Goal: Transaction & Acquisition: Book appointment/travel/reservation

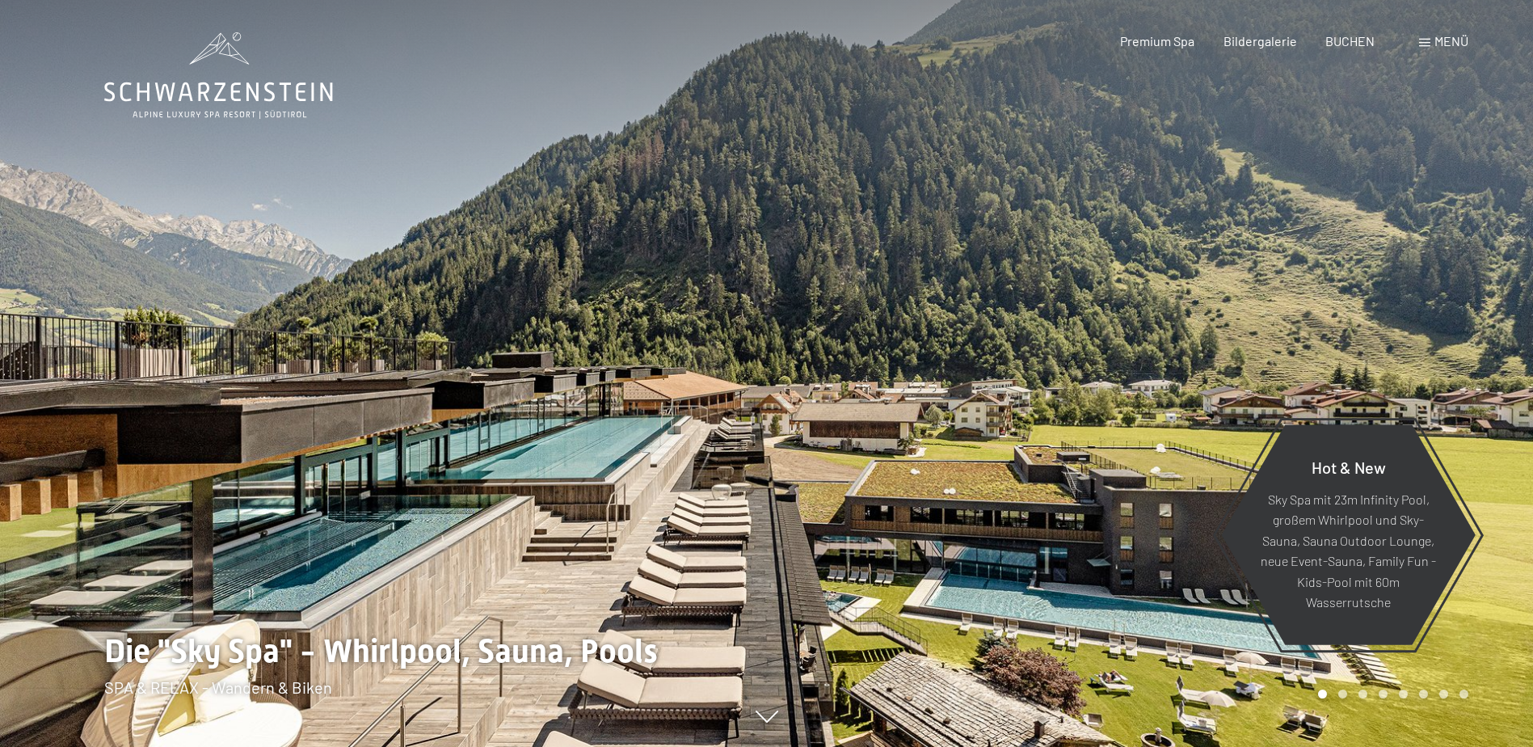
click at [1414, 38] on div "Buchen Anfragen Premium Spa Bildergalerie BUCHEN Menü DE IT EN Gutschein Bilder…" at bounding box center [1266, 41] width 405 height 18
click at [1425, 40] on span at bounding box center [1424, 43] width 11 height 8
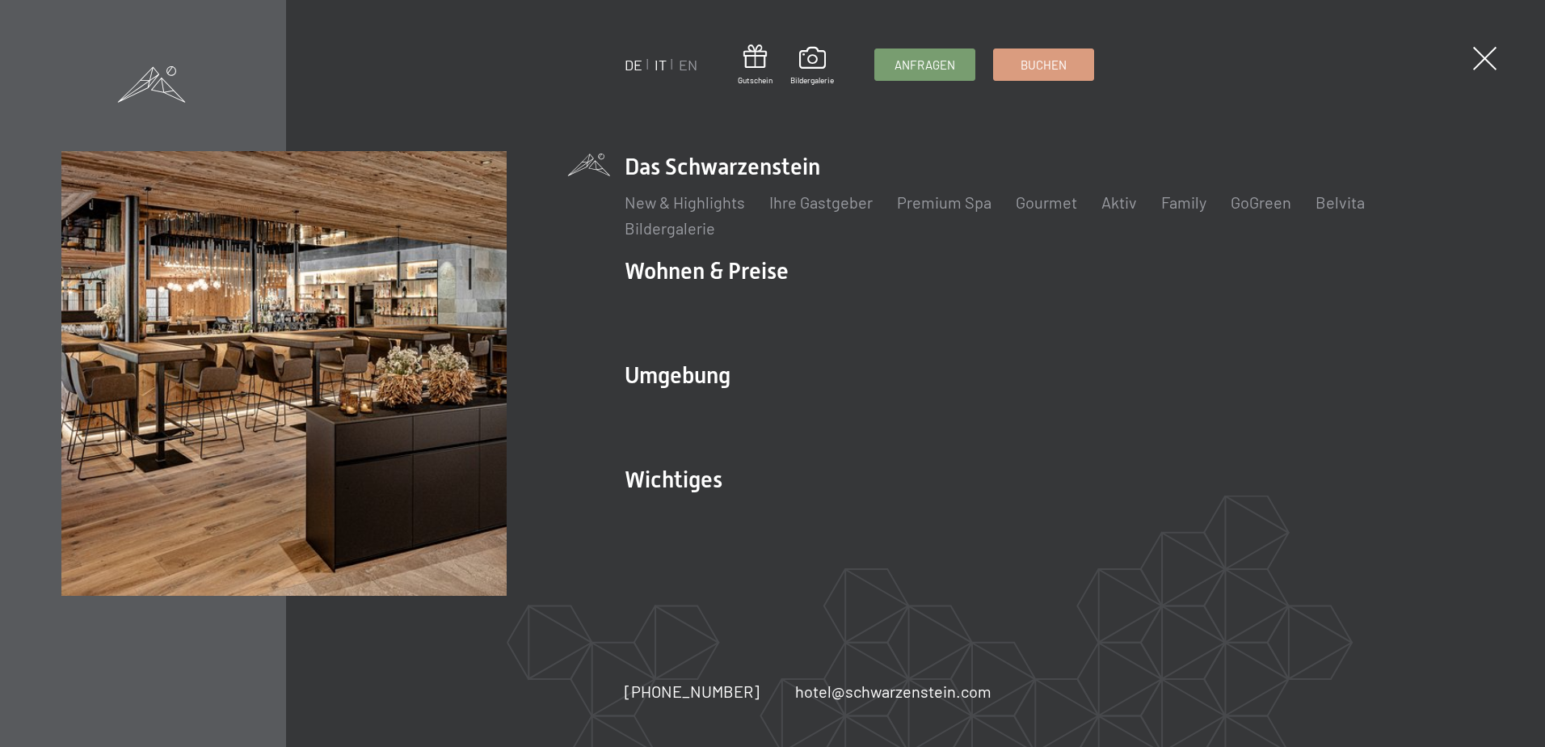
click at [663, 69] on link "IT" at bounding box center [661, 65] width 12 height 18
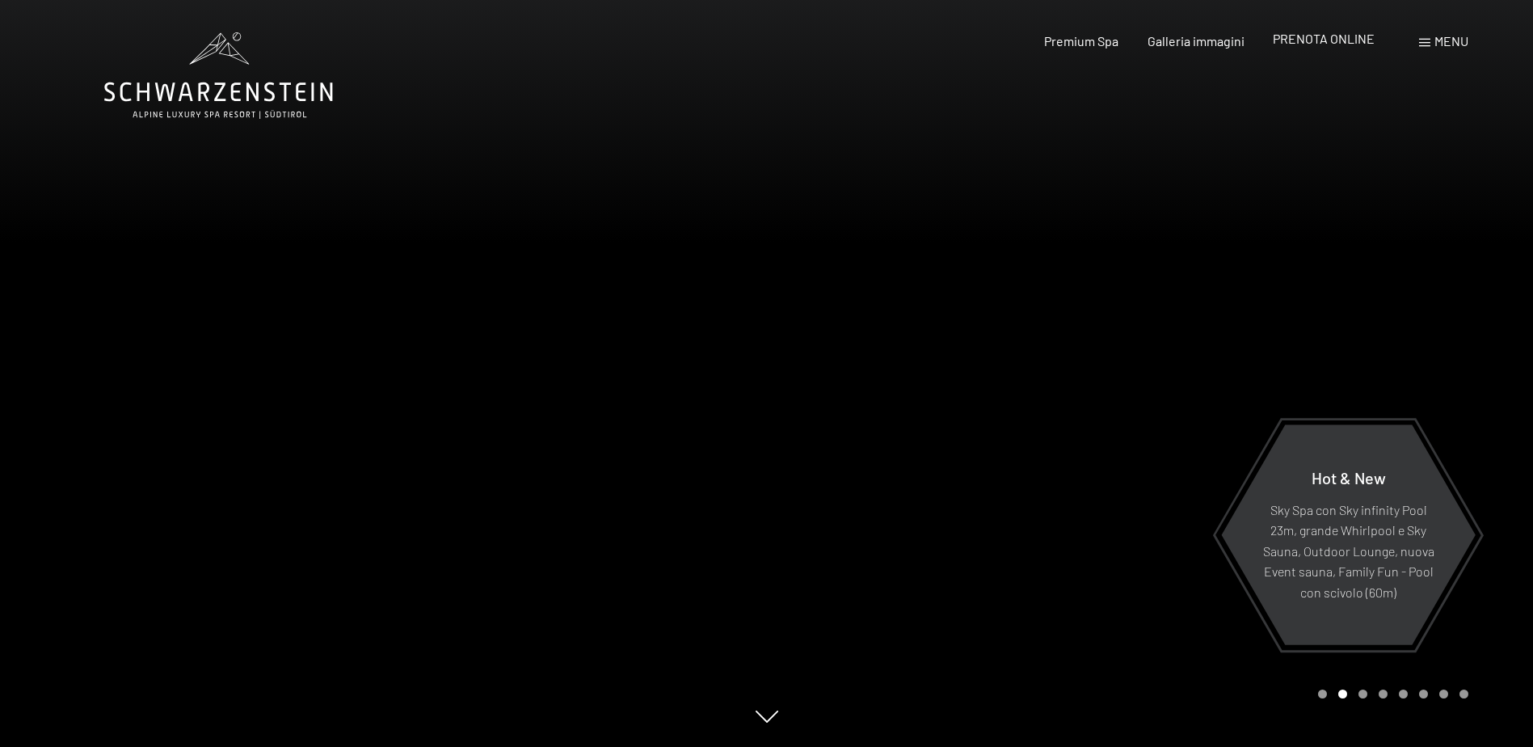
click at [1368, 44] on span "PRENOTA ONLINE" at bounding box center [1324, 38] width 102 height 15
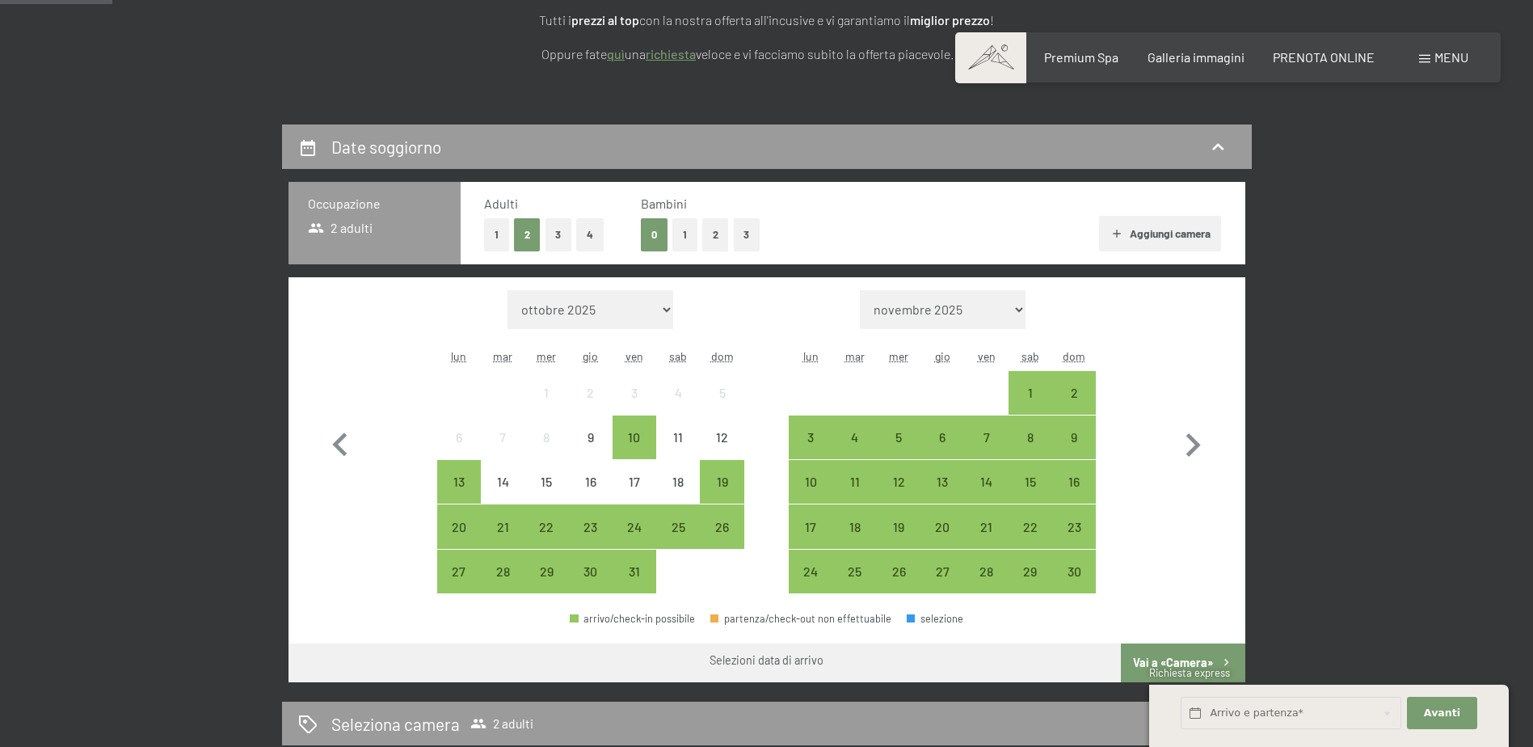
scroll to position [404, 0]
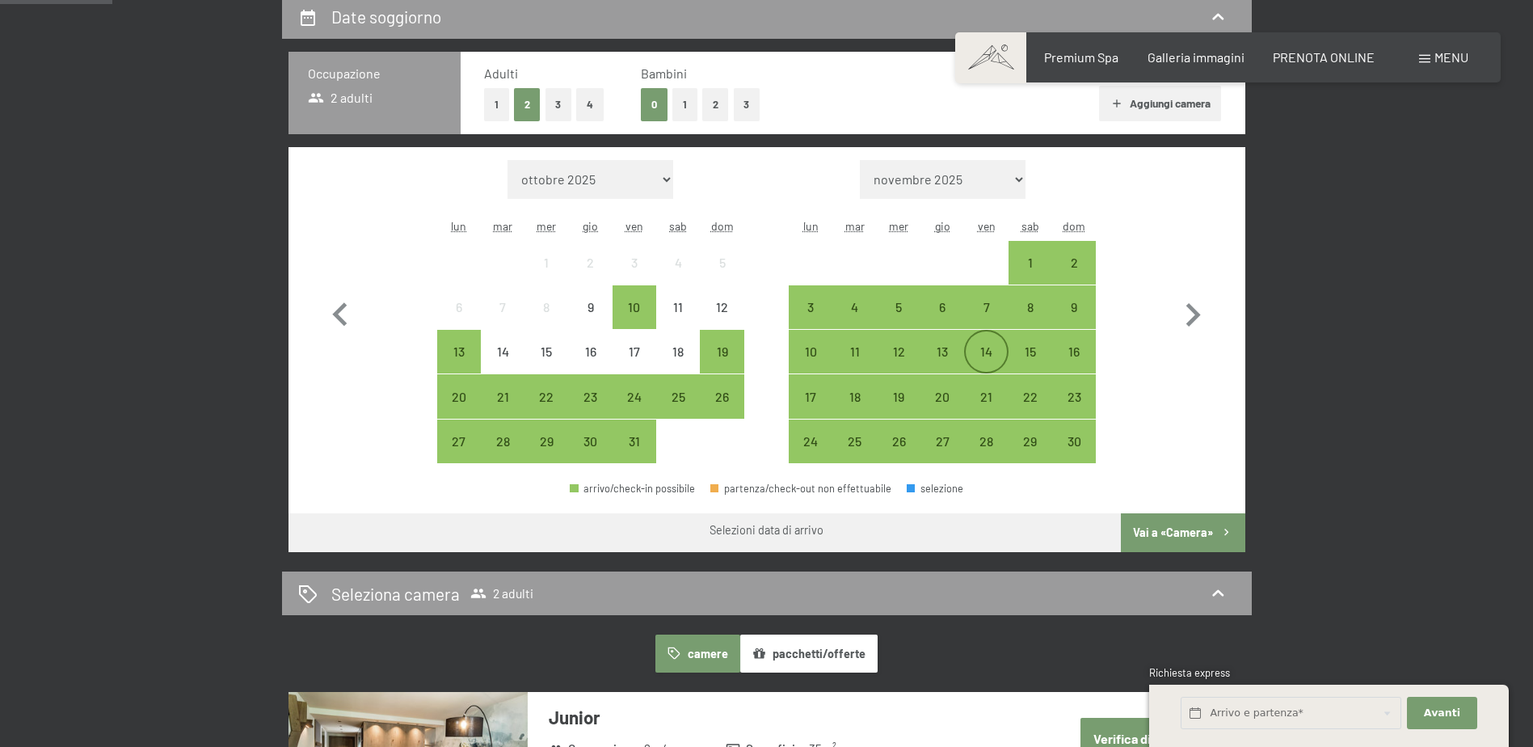
click at [992, 345] on div "14" at bounding box center [986, 365] width 40 height 40
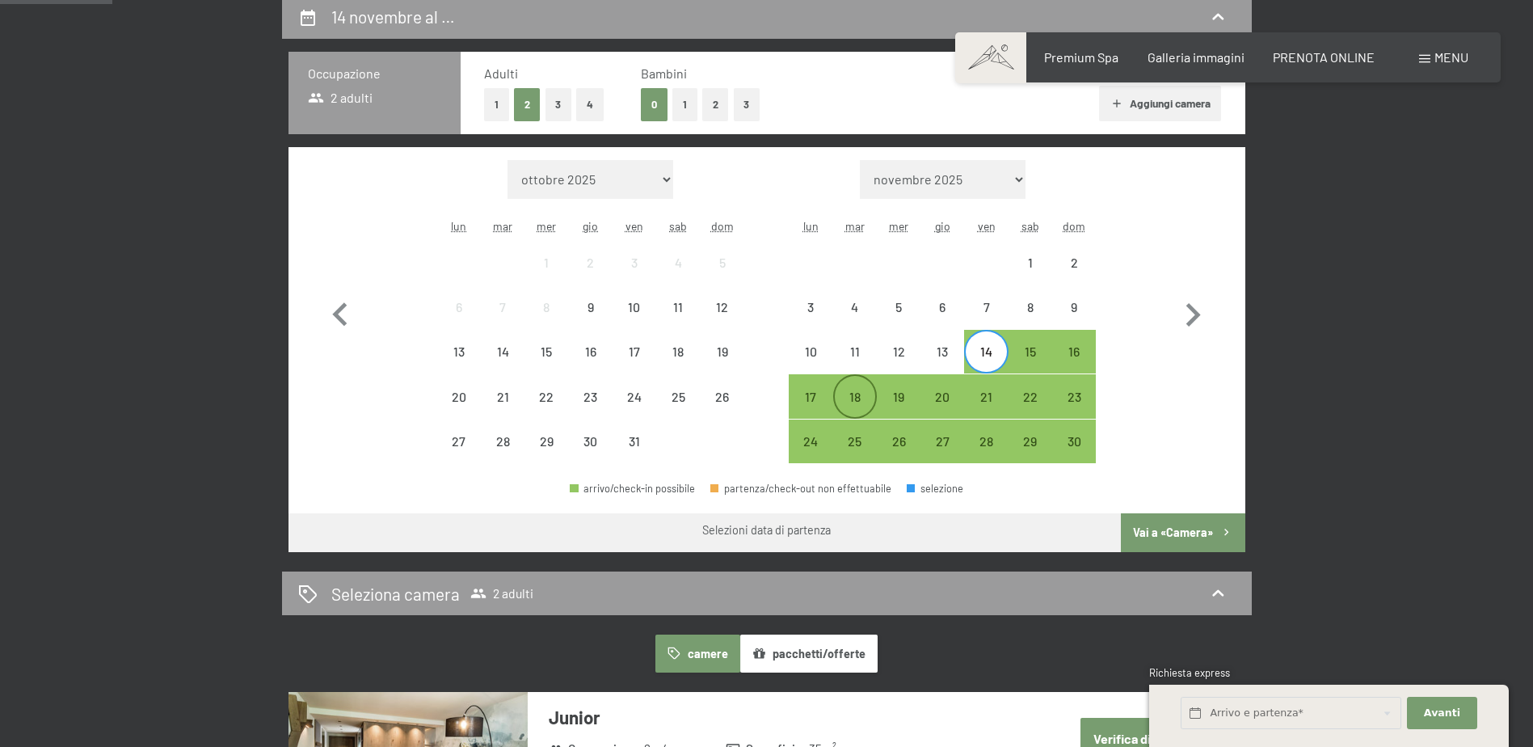
click at [846, 403] on div "18" at bounding box center [855, 410] width 40 height 40
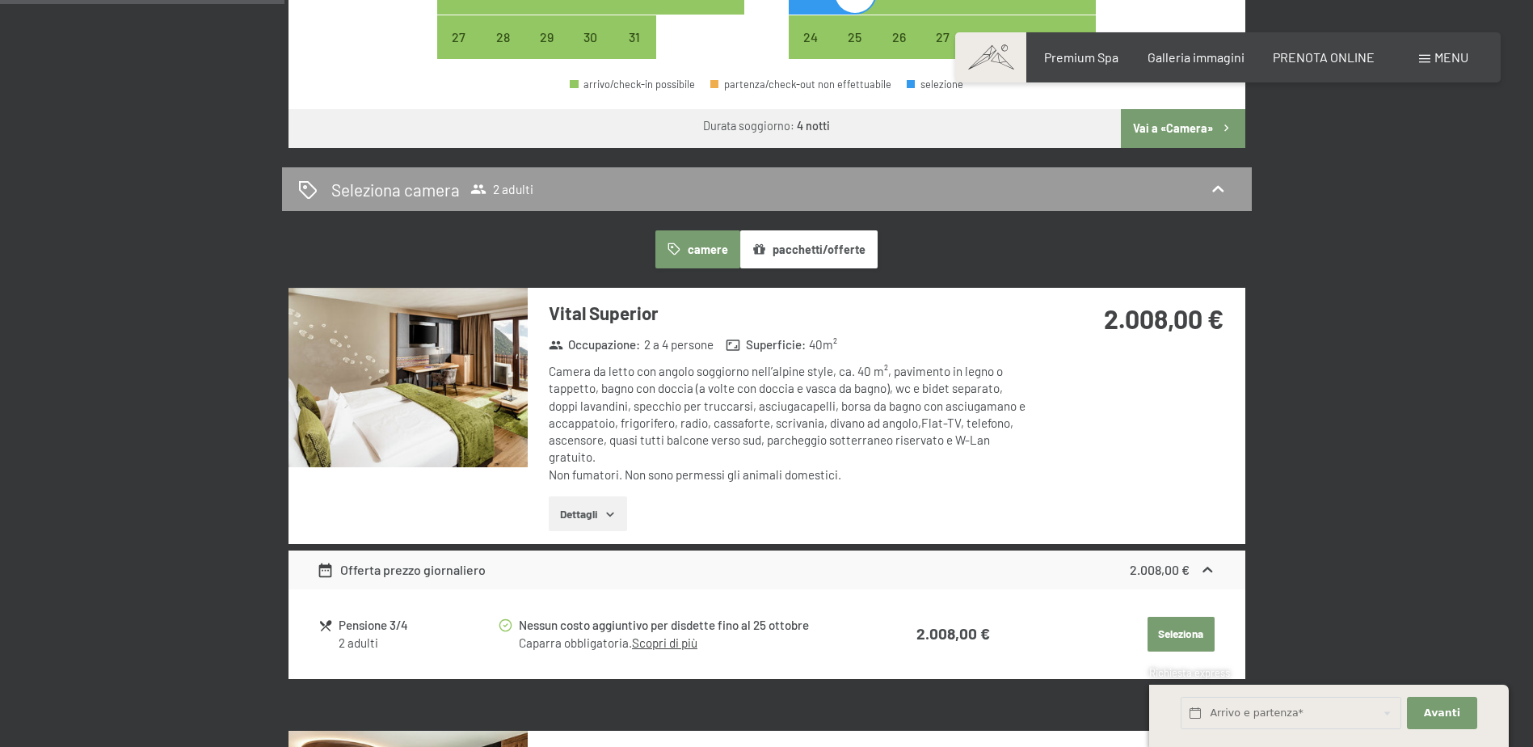
click at [1217, 137] on button "Vai a «Camera»" at bounding box center [1183, 128] width 124 height 39
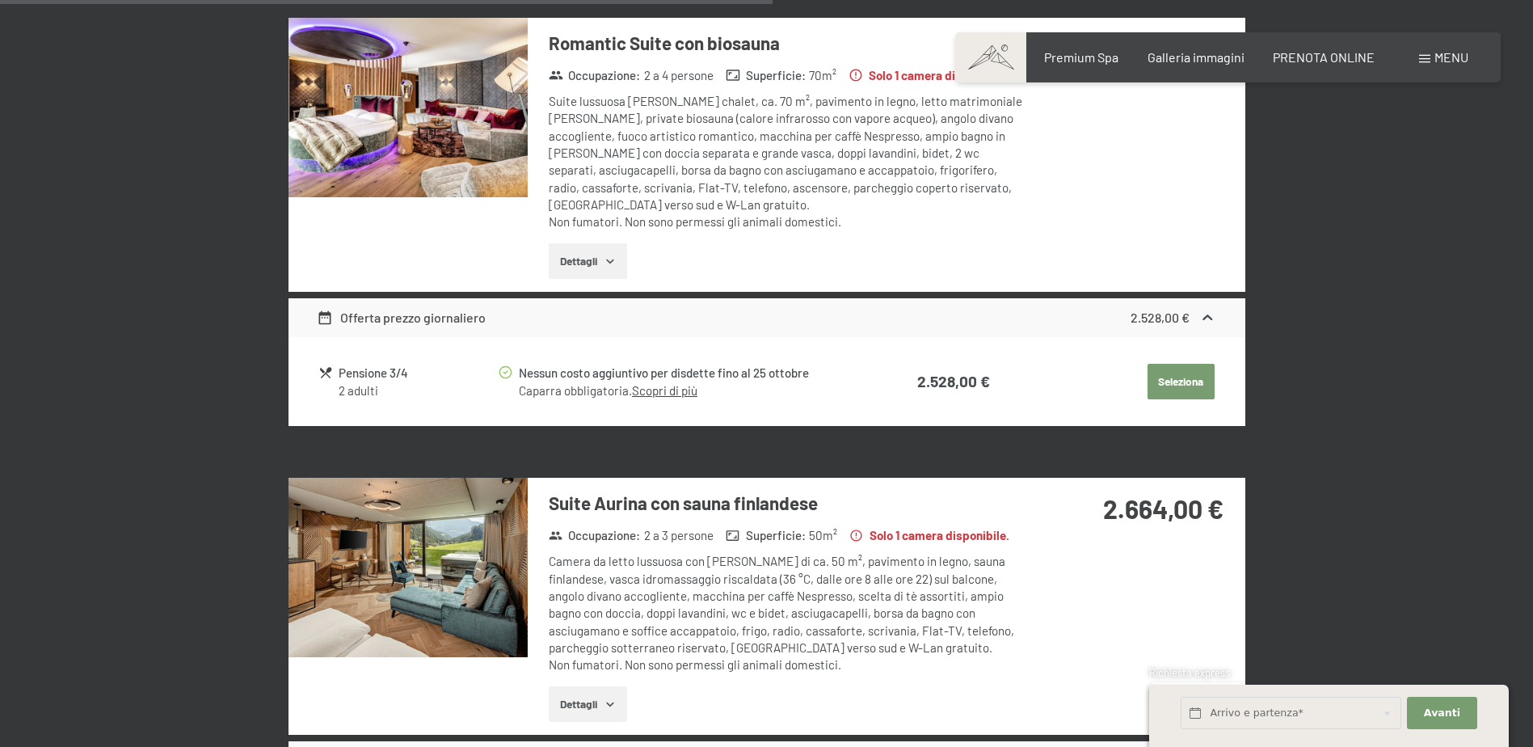
scroll to position [2177, 0]
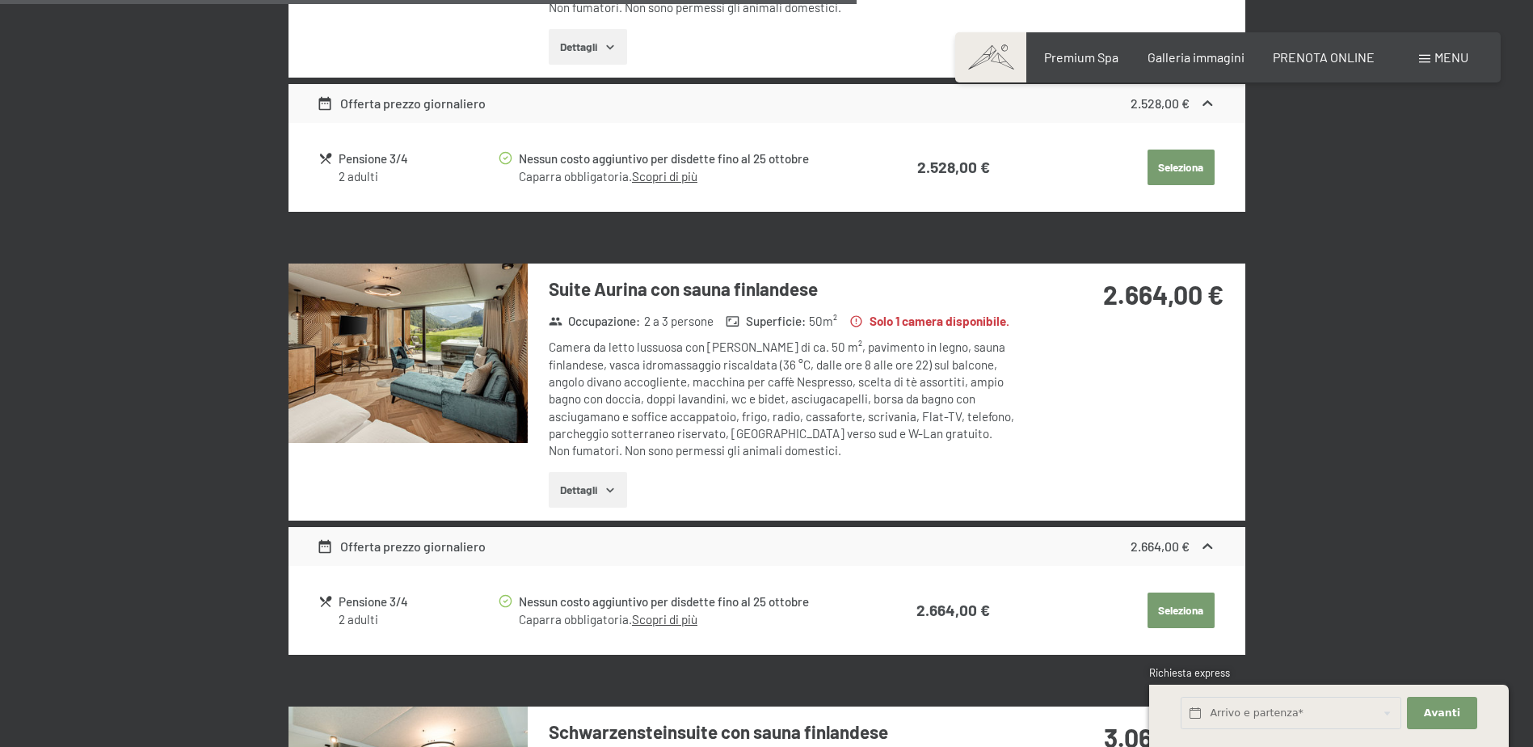
click at [374, 335] on img at bounding box center [408, 352] width 239 height 179
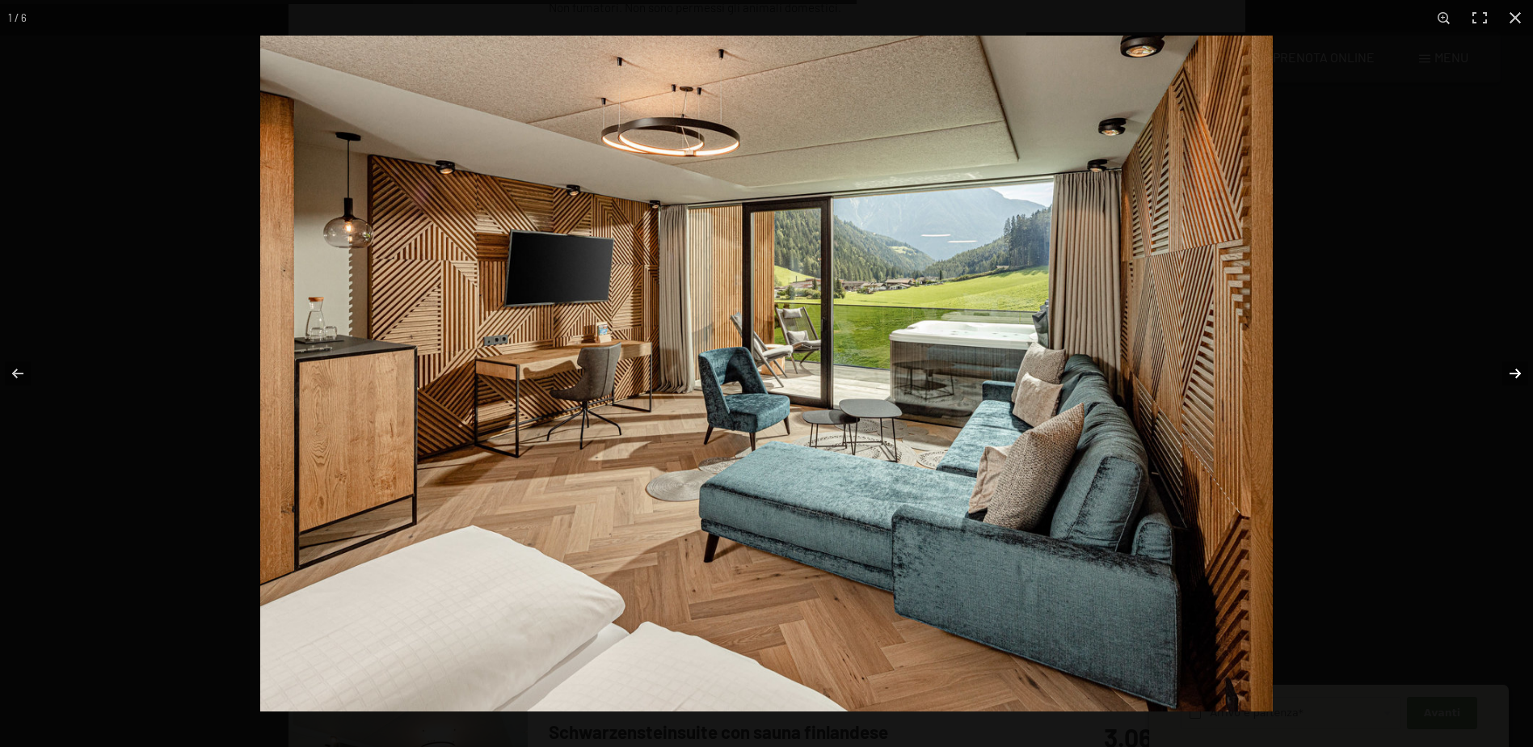
click at [1520, 373] on button "button" at bounding box center [1505, 373] width 57 height 81
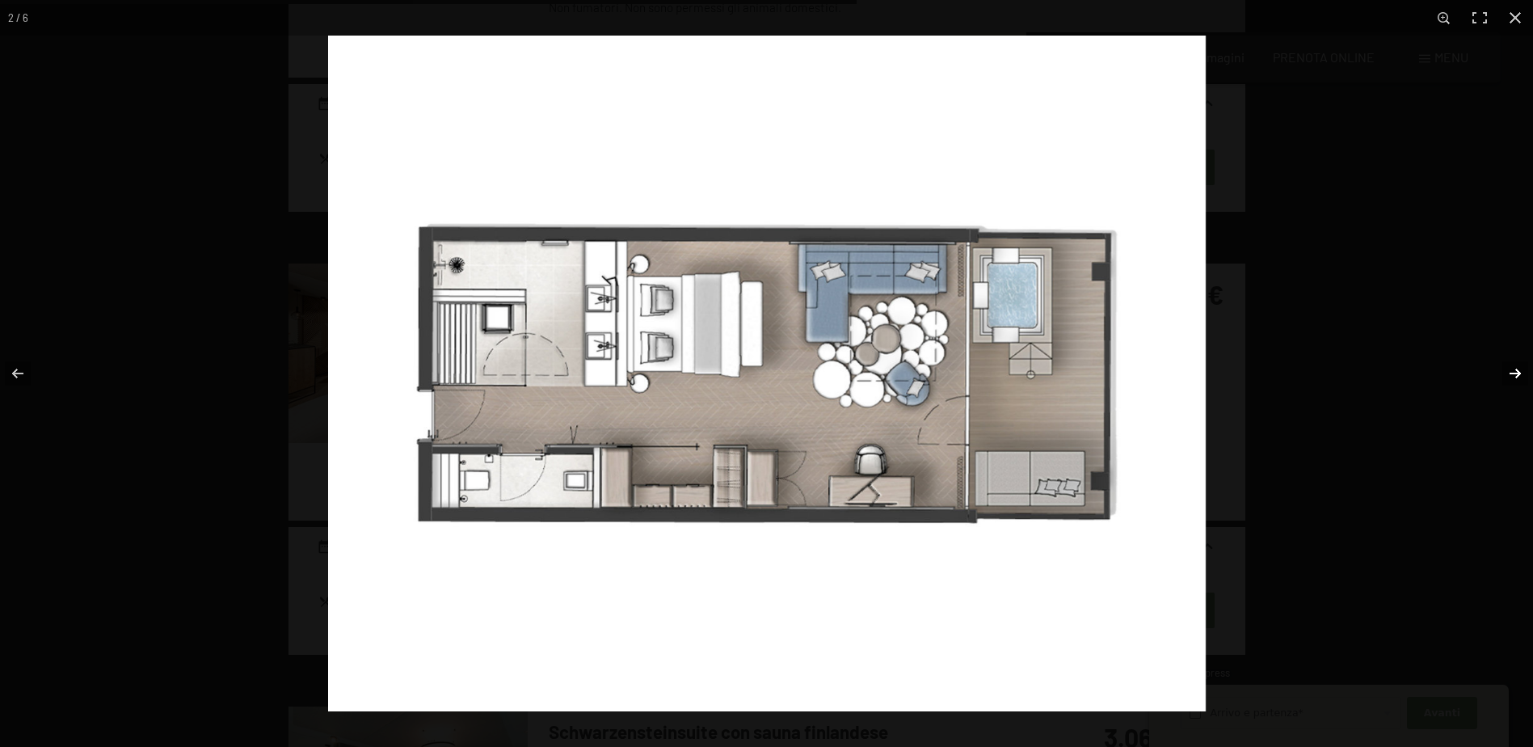
click at [1519, 375] on button "button" at bounding box center [1505, 373] width 57 height 81
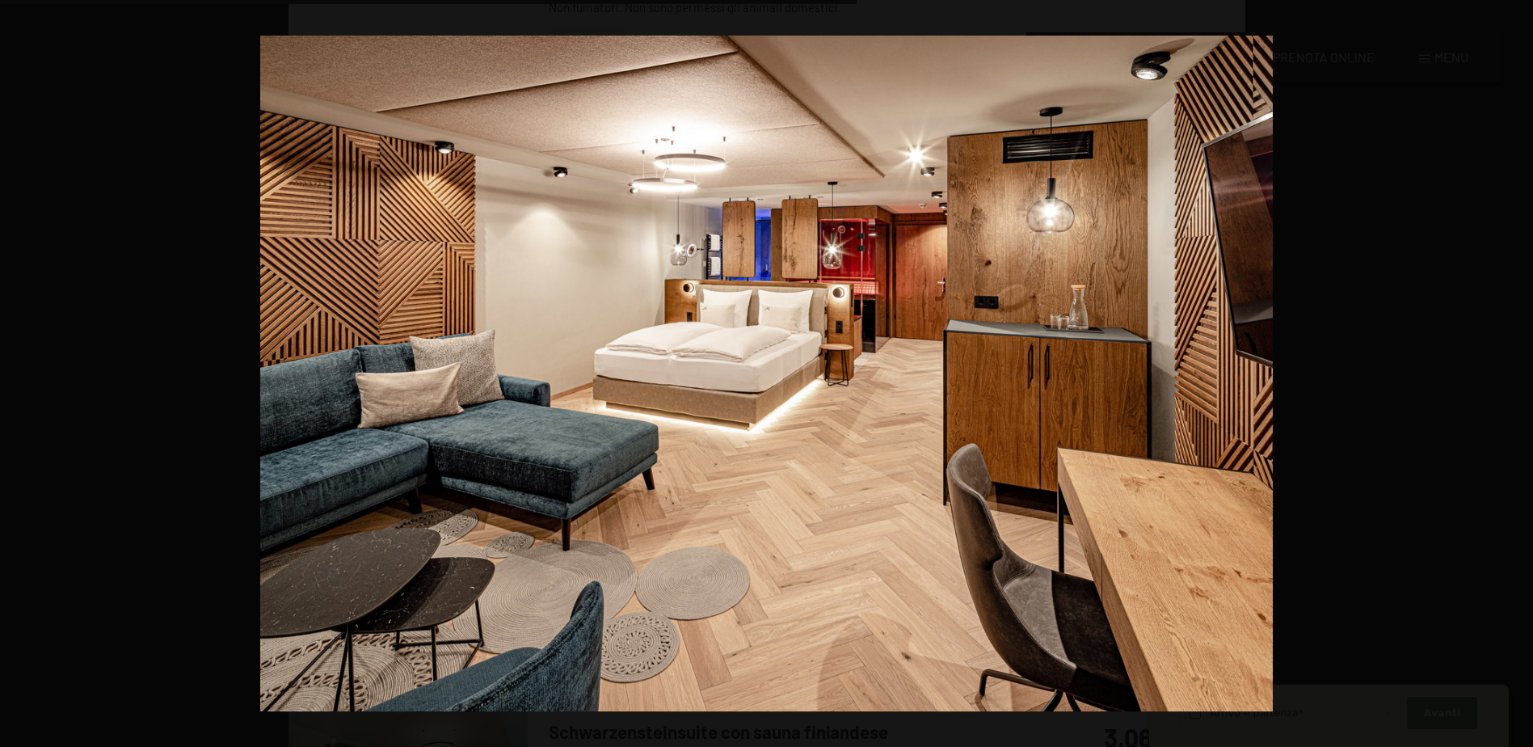
click at [1519, 375] on button "button" at bounding box center [1505, 373] width 57 height 81
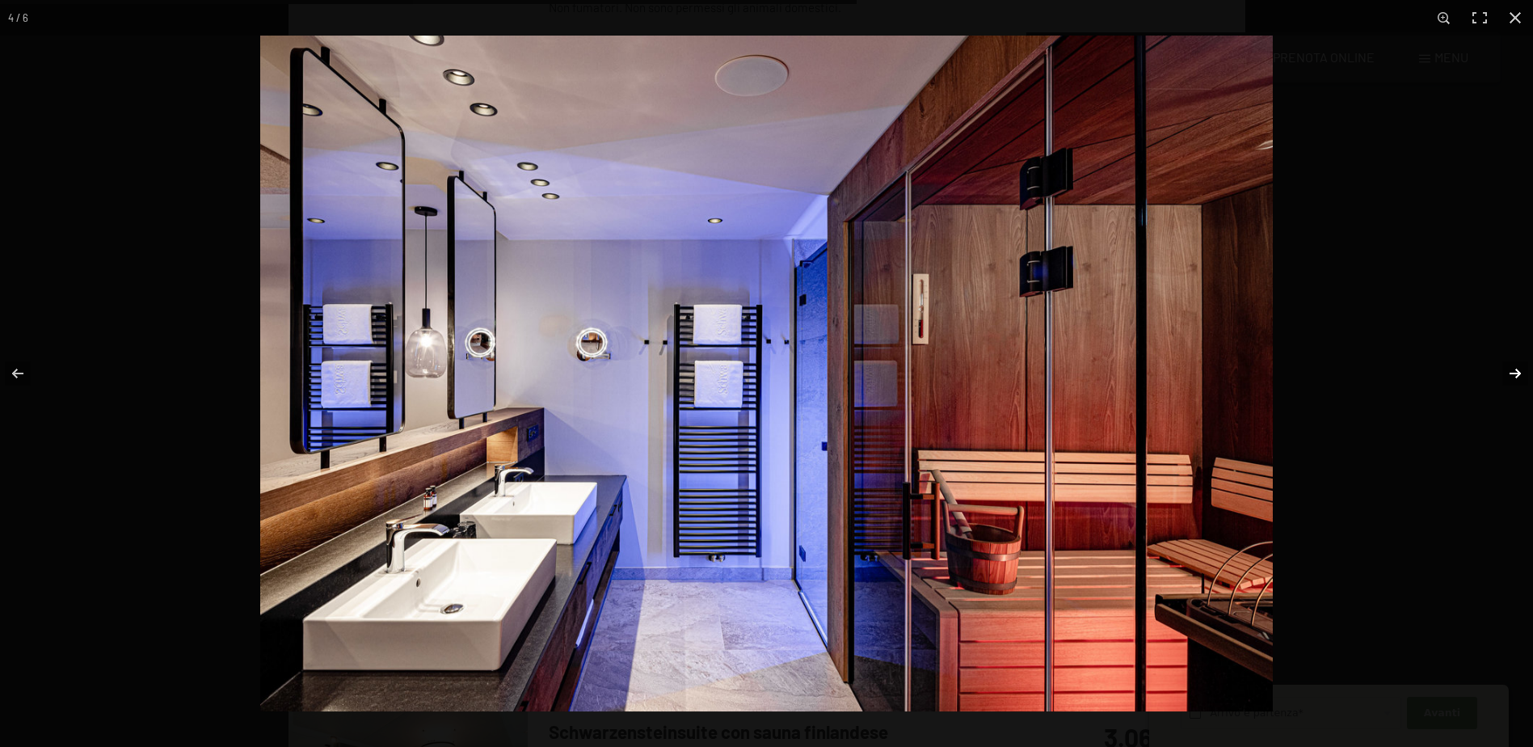
click at [1523, 372] on button "button" at bounding box center [1505, 373] width 57 height 81
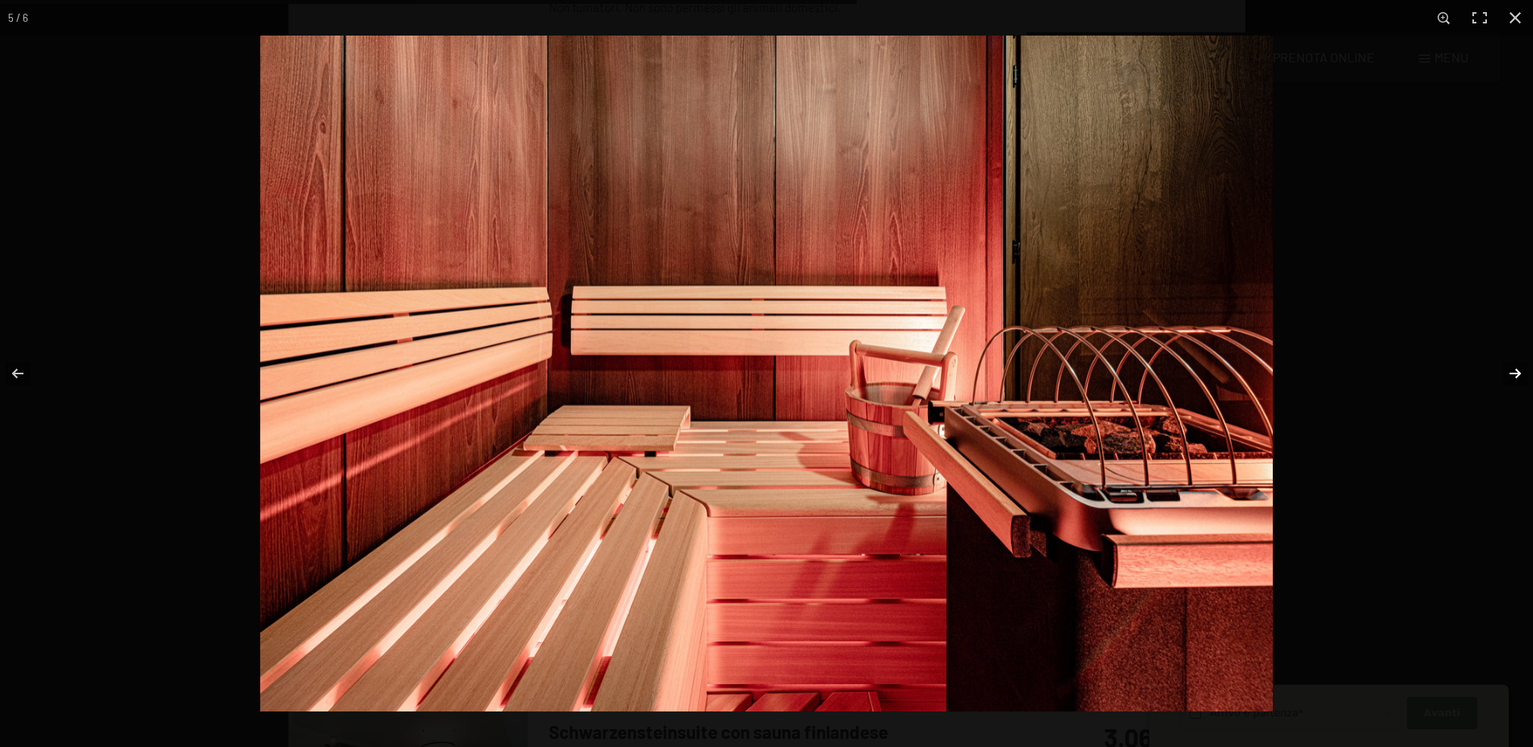
click at [1523, 372] on button "button" at bounding box center [1505, 373] width 57 height 81
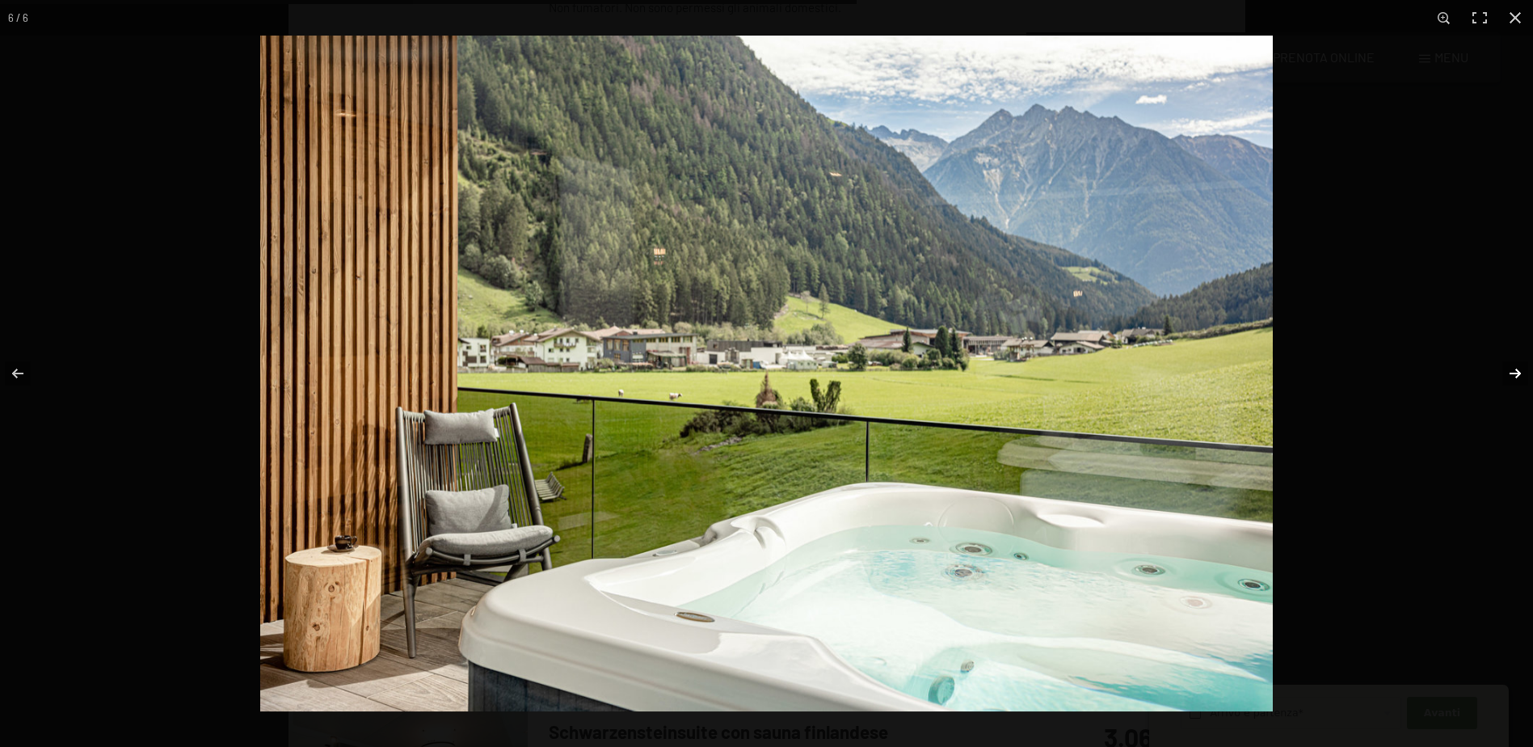
click at [1523, 372] on button "button" at bounding box center [1505, 373] width 57 height 81
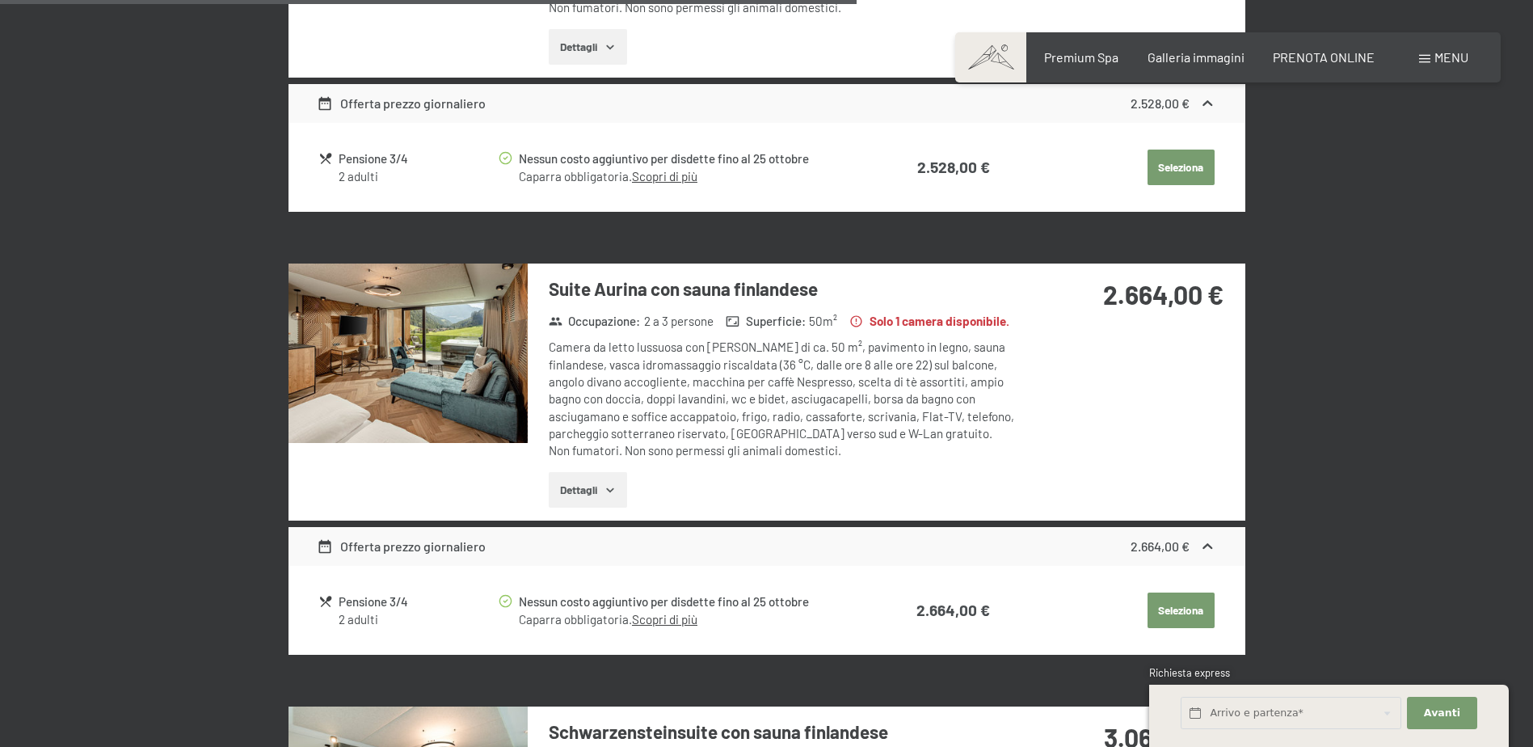
click at [0, 0] on button "button" at bounding box center [0, 0] width 0 height 0
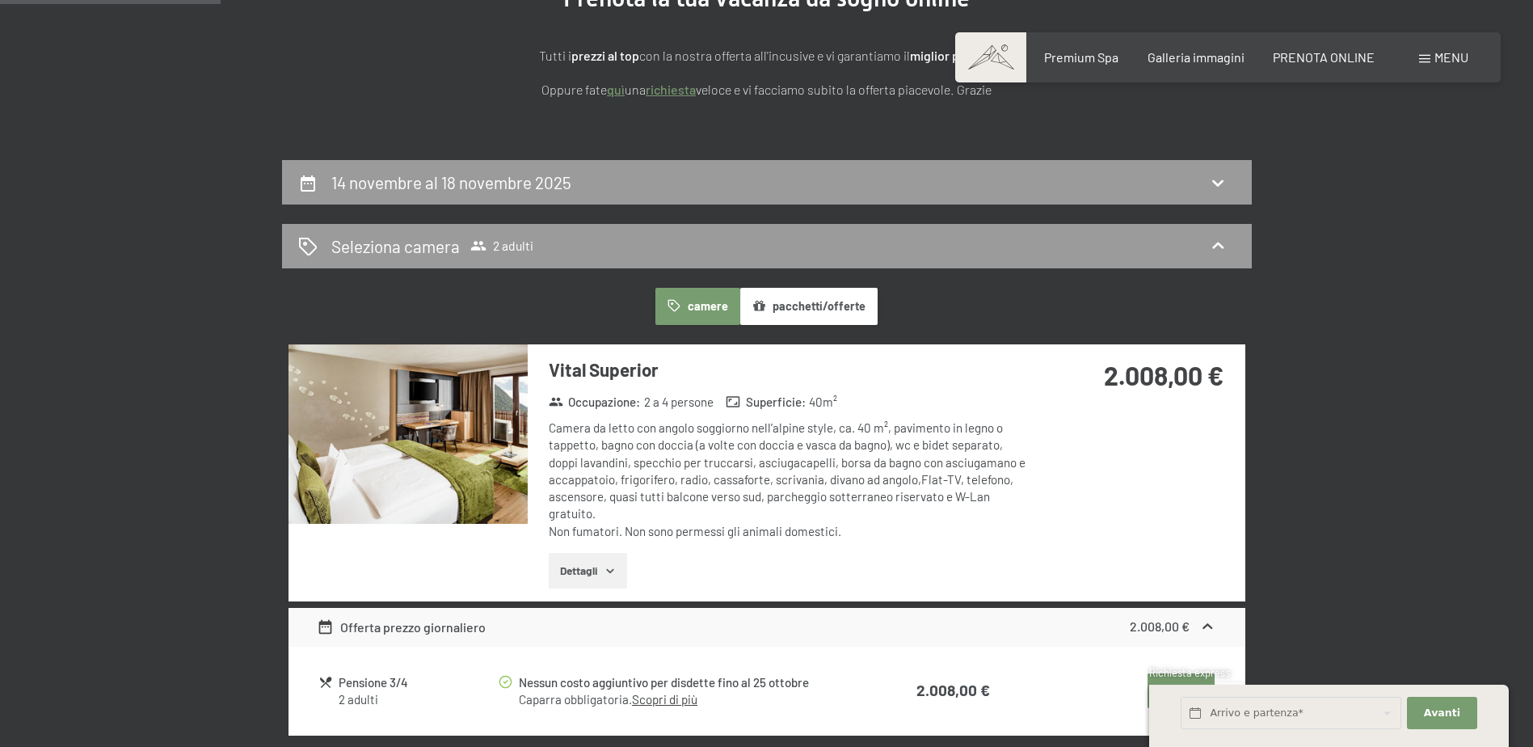
scroll to position [75, 0]
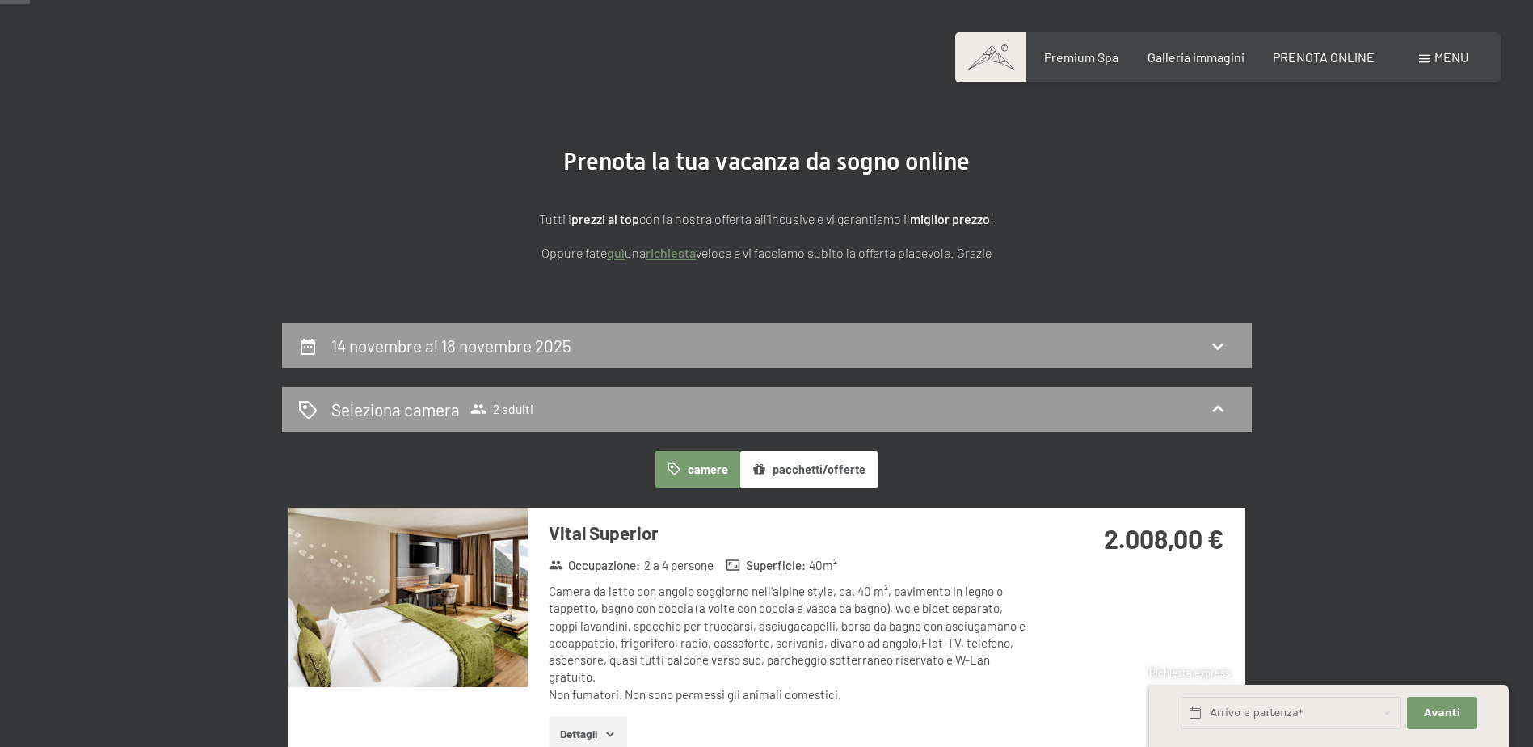
click at [415, 572] on img at bounding box center [408, 597] width 239 height 179
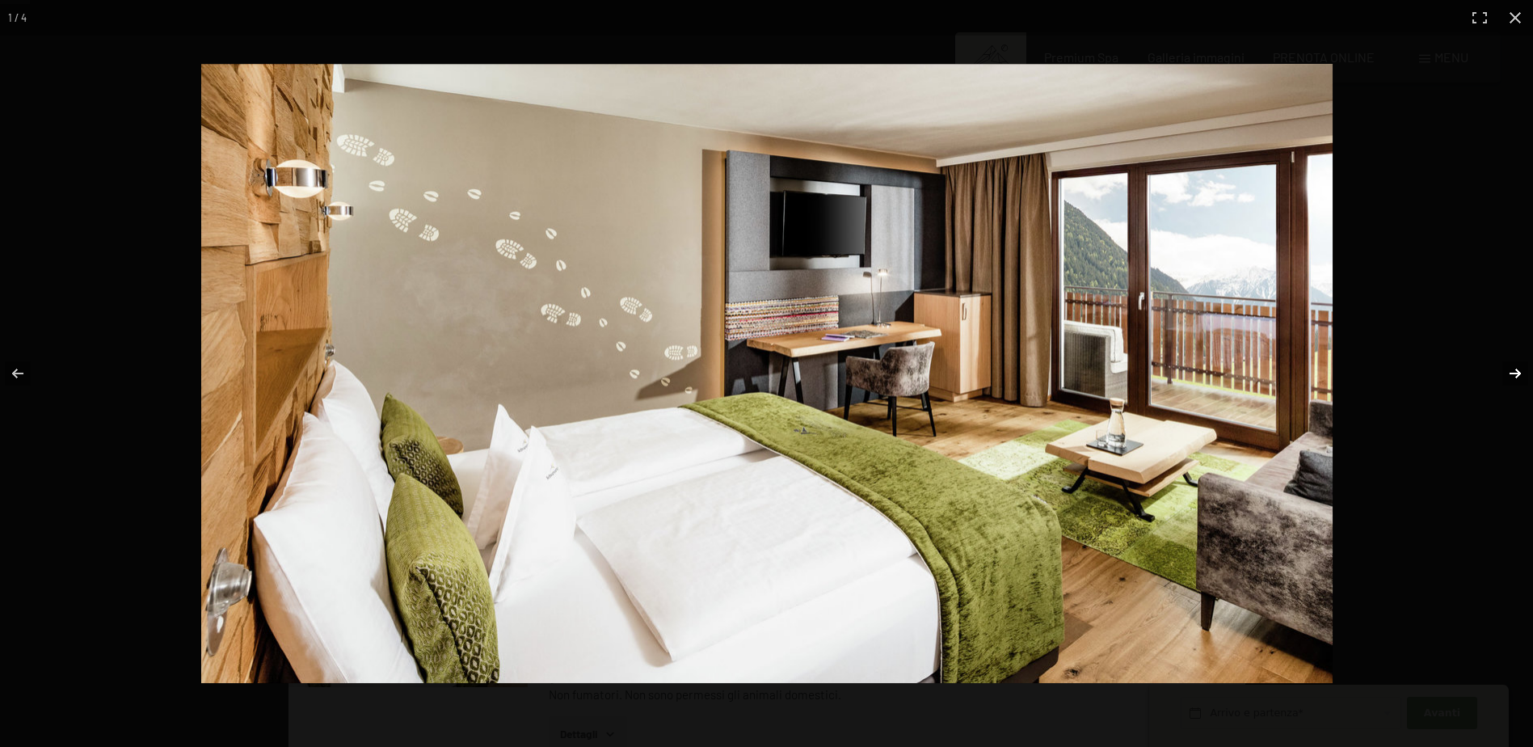
click at [1519, 374] on button "button" at bounding box center [1505, 373] width 57 height 81
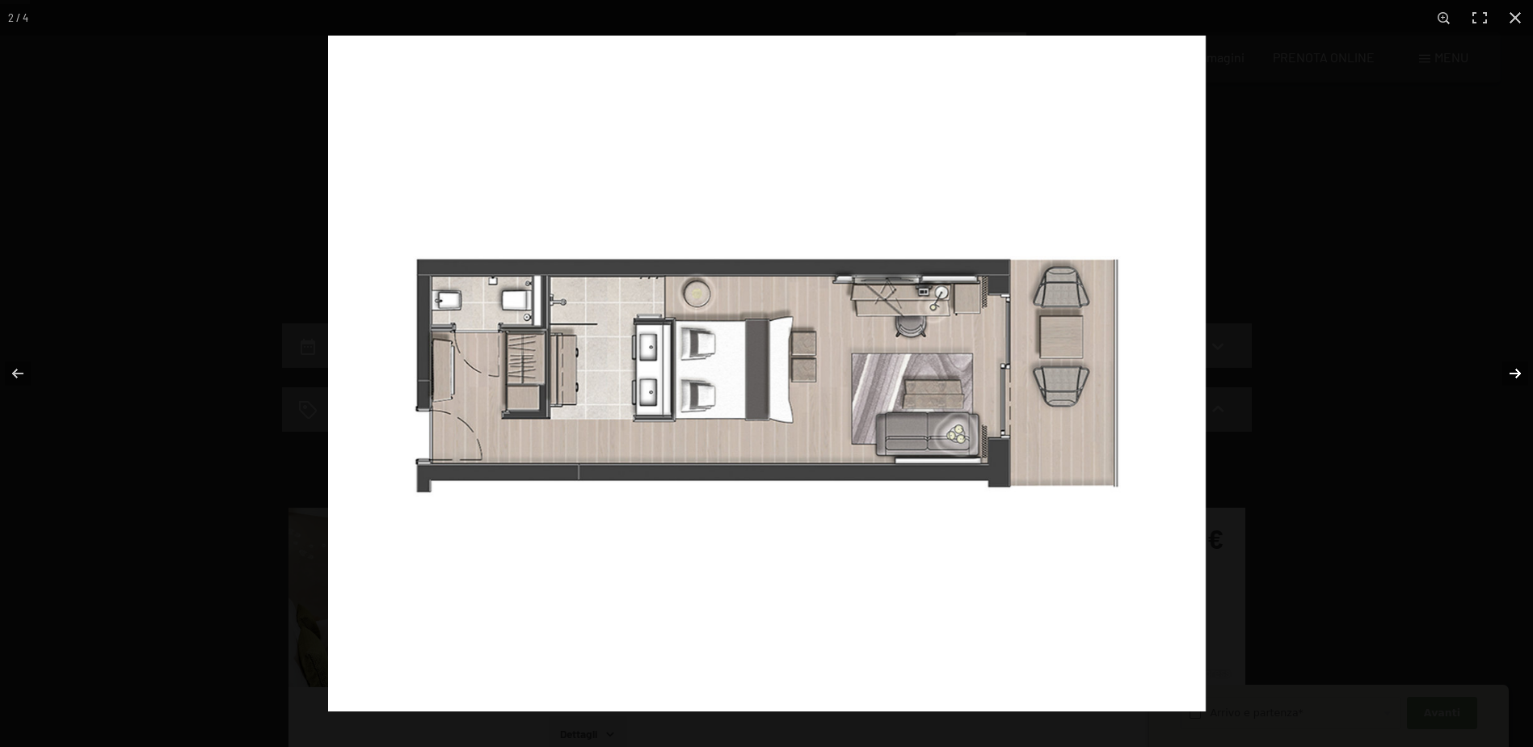
click at [1519, 374] on button "button" at bounding box center [1505, 373] width 57 height 81
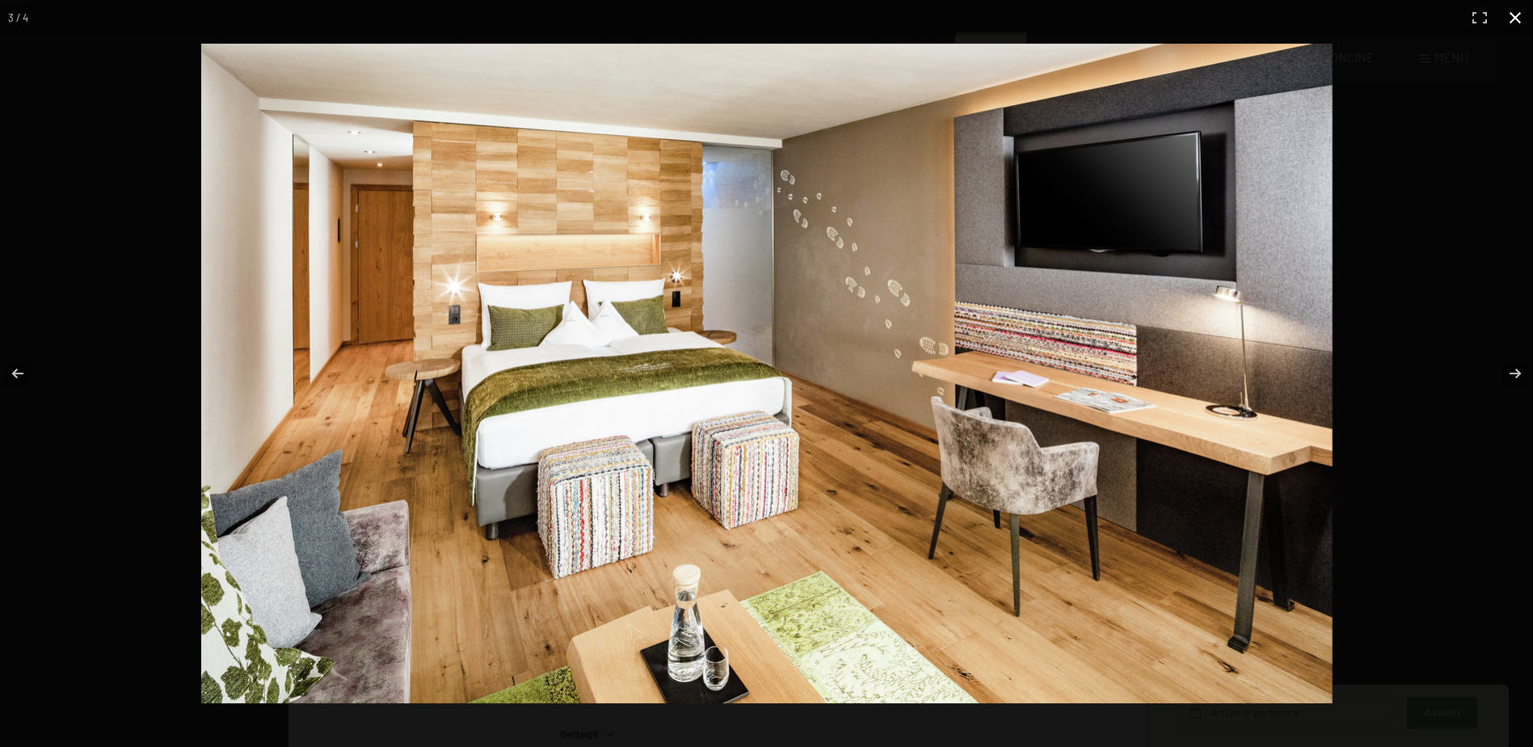
click at [1511, 21] on button "button" at bounding box center [1516, 18] width 36 height 36
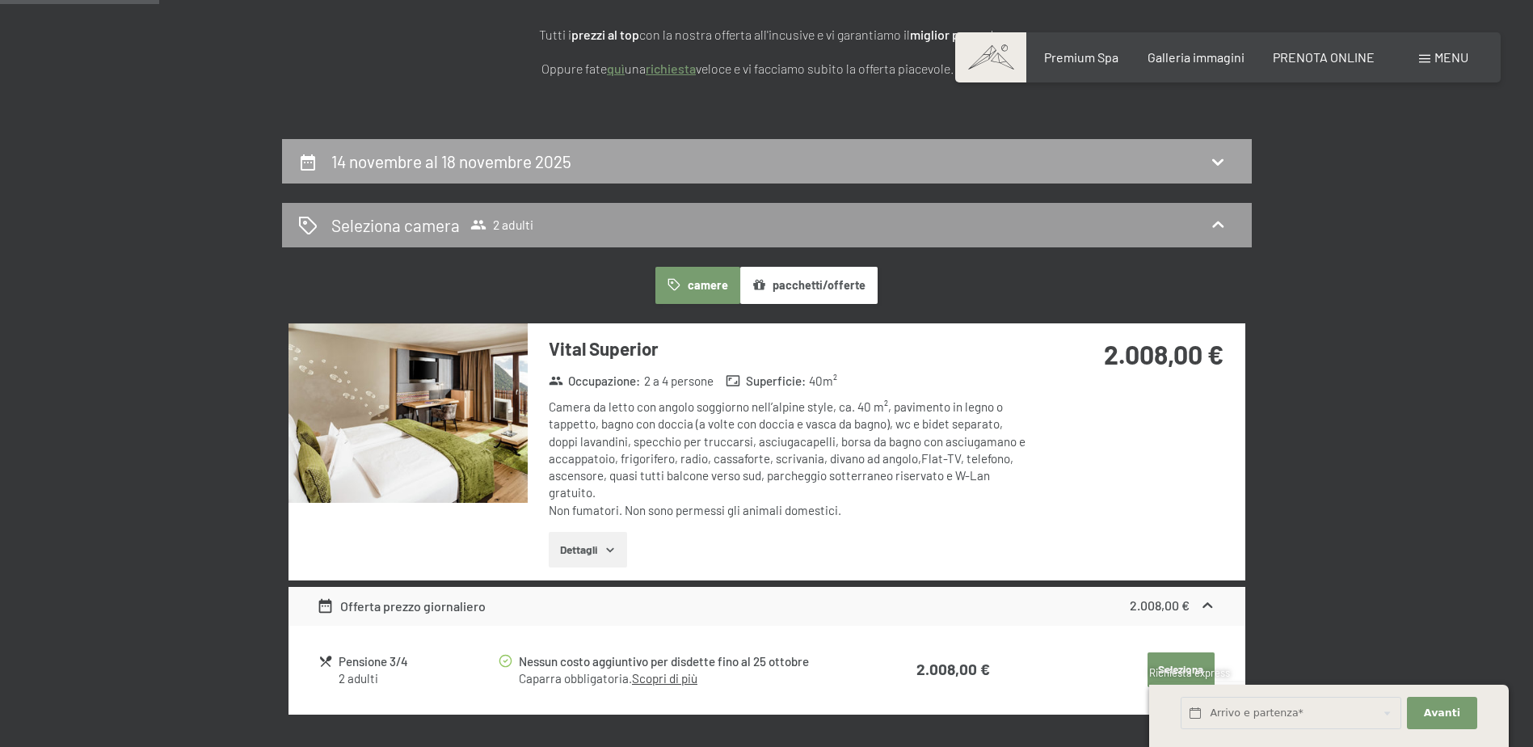
scroll to position [404, 0]
